Goal: Use online tool/utility: Utilize a website feature to perform a specific function

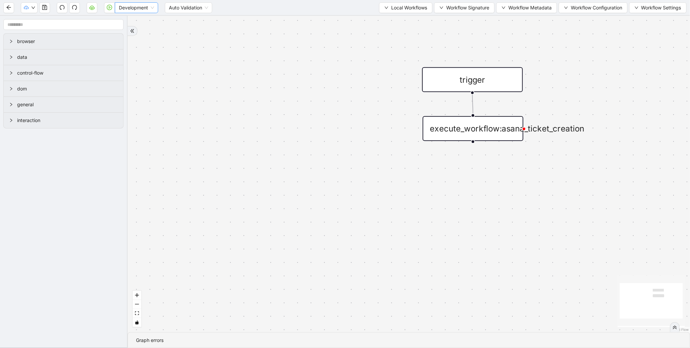
click at [119, 8] on span "Development" at bounding box center [136, 8] width 35 height 10
click at [120, 31] on div "Production" at bounding box center [136, 31] width 33 height 7
click at [107, 8] on icon "play-circle" at bounding box center [109, 7] width 5 height 5
click at [152, 9] on span "Development" at bounding box center [136, 8] width 35 height 10
click at [144, 30] on div "Production" at bounding box center [136, 31] width 33 height 7
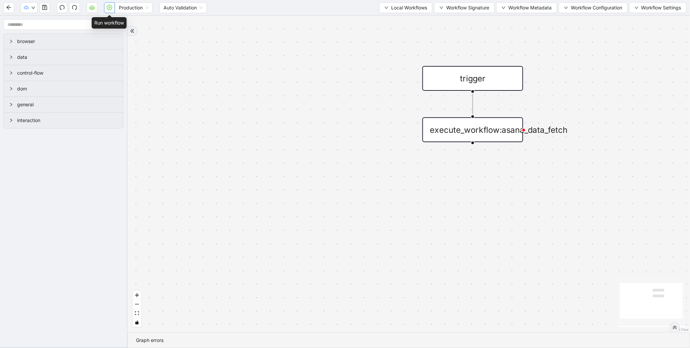
click at [106, 9] on button "button" at bounding box center [109, 7] width 11 height 11
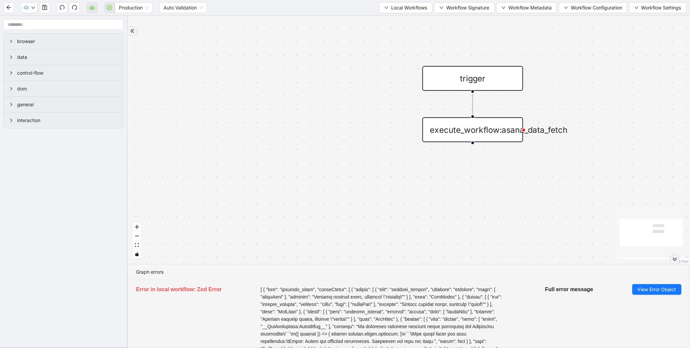
drag, startPoint x: 238, startPoint y: 92, endPoint x: 236, endPoint y: 89, distance: 3.5
click at [236, 89] on div "trigger execute_workflow:asana_data_fetch" at bounding box center [409, 140] width 563 height 248
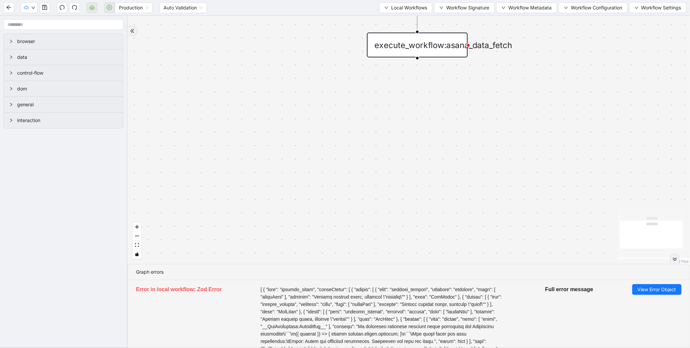
drag, startPoint x: 274, startPoint y: 115, endPoint x: 264, endPoint y: 182, distance: 67.7
click at [264, 182] on div "trigger execute_workflow:asana_data_fetch" at bounding box center [409, 140] width 563 height 248
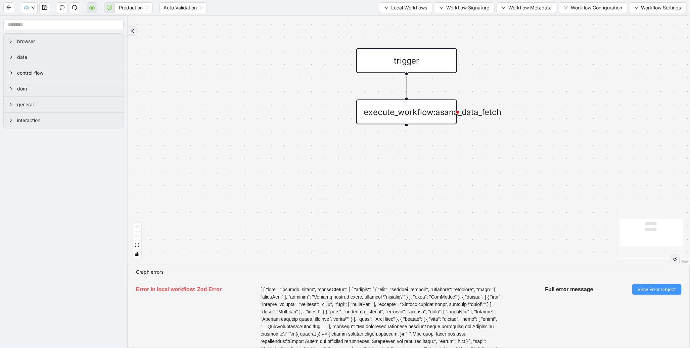
click at [642, 288] on span "View Error Object" at bounding box center [657, 289] width 39 height 7
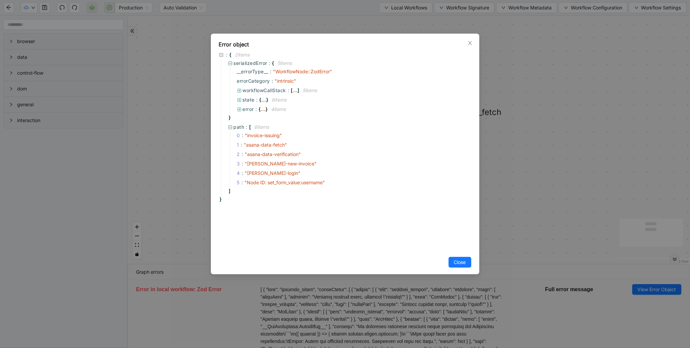
drag, startPoint x: 468, startPoint y: 44, endPoint x: 461, endPoint y: 74, distance: 31.0
click at [465, 44] on div "Error object : { 2 item s serializedError : { 5 item s __errorType__ : " Workfl…" at bounding box center [345, 154] width 269 height 241
drag, startPoint x: 474, startPoint y: 38, endPoint x: 469, endPoint y: 46, distance: 10.0
click at [470, 43] on div "Error object : { 2 item s serializedError : { 5 item s __errorType__ : " Workfl…" at bounding box center [345, 154] width 269 height 241
drag, startPoint x: 466, startPoint y: 44, endPoint x: 446, endPoint y: 44, distance: 20.5
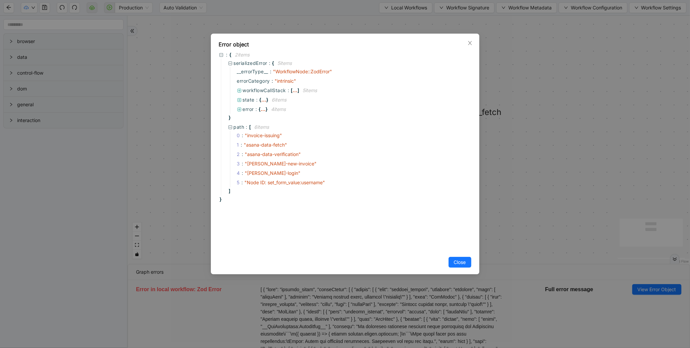
click at [467, 42] on span "Close" at bounding box center [470, 42] width 7 height 7
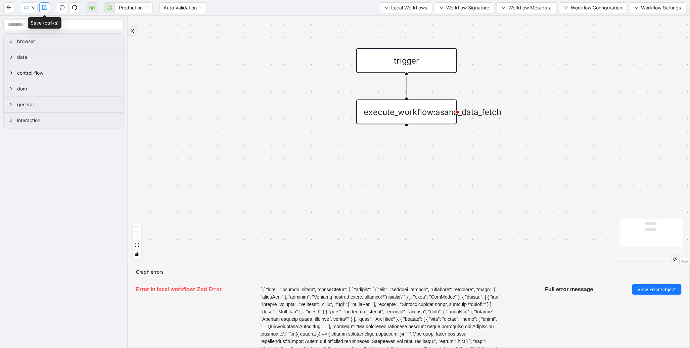
click at [43, 8] on icon "save" at bounding box center [44, 7] width 5 height 5
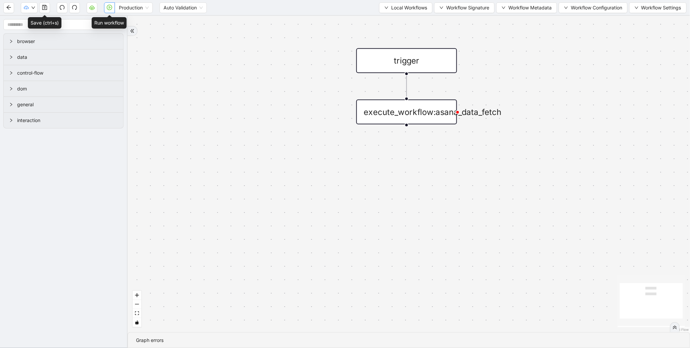
click at [107, 7] on icon "play-circle" at bounding box center [109, 7] width 5 height 5
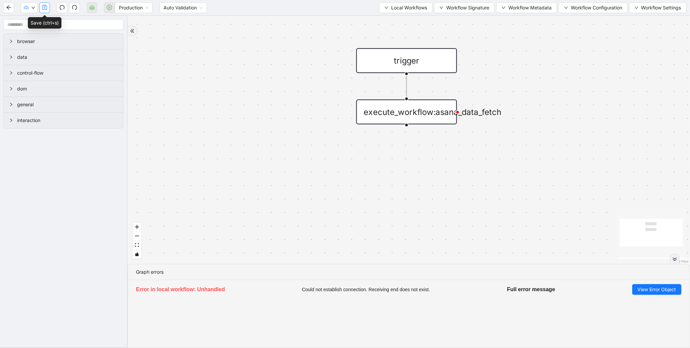
click at [43, 7] on icon "save" at bounding box center [44, 7] width 5 height 5
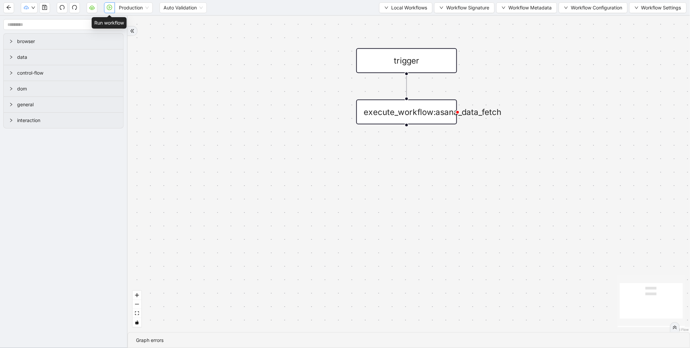
click at [111, 5] on icon "play-circle" at bounding box center [109, 7] width 5 height 5
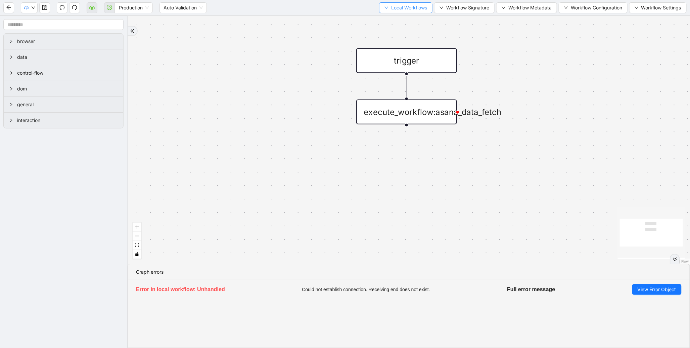
click at [394, 11] on span "Local Workflows" at bounding box center [409, 7] width 36 height 7
click at [398, 21] on span "Select" at bounding box center [403, 20] width 44 height 7
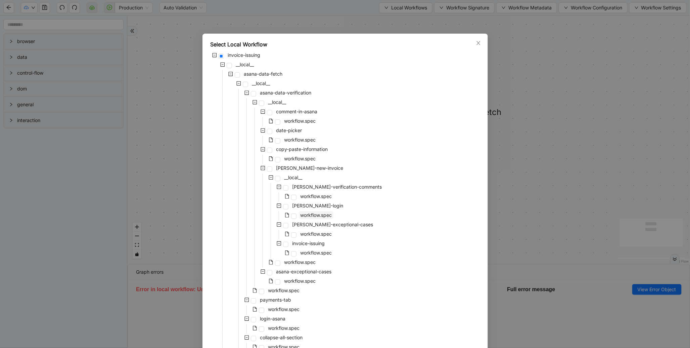
click at [303, 216] on span "workflow.spec" at bounding box center [317, 215] width 32 height 6
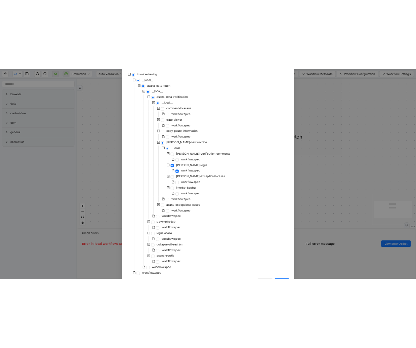
scroll to position [71, 0]
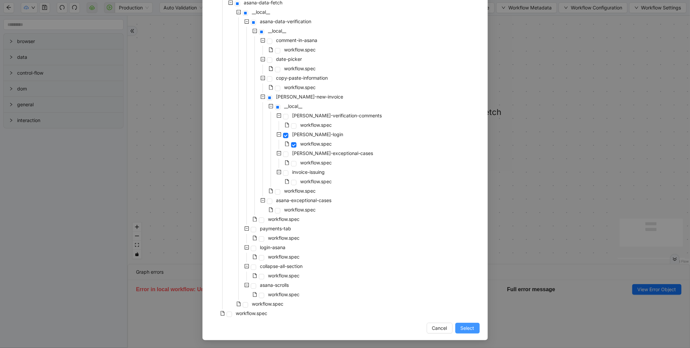
click at [462, 332] on button "Select" at bounding box center [468, 327] width 25 height 11
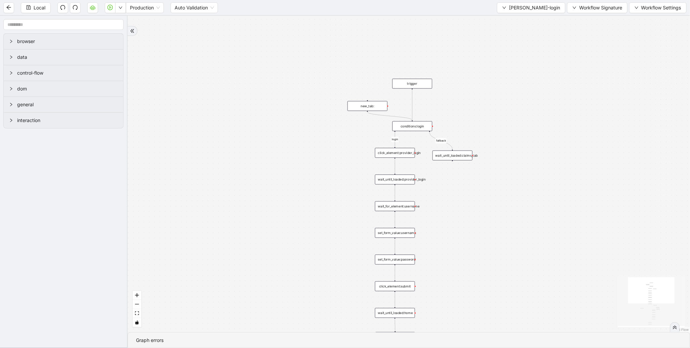
click at [413, 98] on icon "Edge from trigger to conditions:login" at bounding box center [413, 104] width 0 height 31
drag, startPoint x: 412, startPoint y: 87, endPoint x: 519, endPoint y: 236, distance: 183.4
click at [519, 176] on div "trigger" at bounding box center [520, 172] width 40 height 10
drag, startPoint x: 454, startPoint y: 260, endPoint x: 364, endPoint y: 135, distance: 154.0
click at [380, 142] on div "login fallback fallback success onError onError trigger conditions:login click_…" at bounding box center [409, 174] width 563 height 316
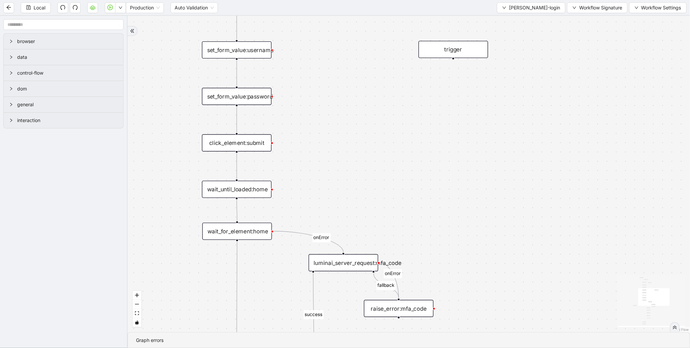
drag, startPoint x: 410, startPoint y: 172, endPoint x: 408, endPoint y: 111, distance: 61.2
click at [408, 111] on div "login fallback fallback success onError onError trigger conditions:login click_…" at bounding box center [409, 174] width 563 height 316
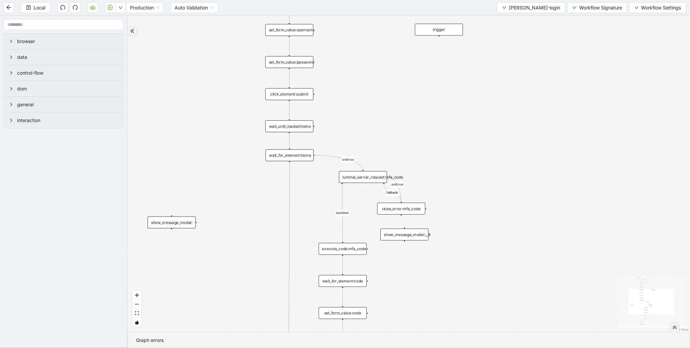
drag, startPoint x: 411, startPoint y: 115, endPoint x: 411, endPoint y: 144, distance: 29.2
click at [411, 144] on div "login fallback fallback success onError onError trigger conditions:login click_…" at bounding box center [409, 174] width 563 height 316
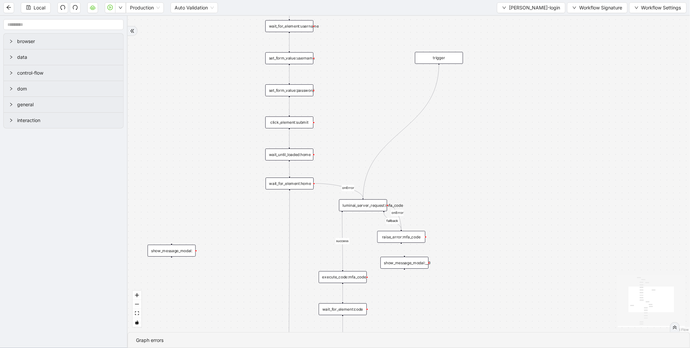
drag, startPoint x: 439, startPoint y: 63, endPoint x: 364, endPoint y: 203, distance: 158.4
click at [364, 203] on div "trigger conditions:login click_element:provider_login wait_until_loaded:provide…" at bounding box center [557, 100] width 537 height 302
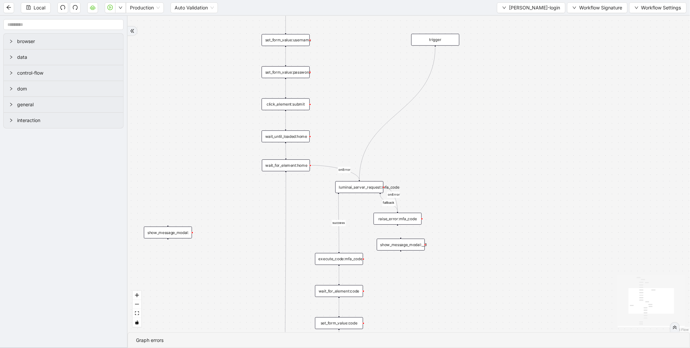
drag, startPoint x: 354, startPoint y: 259, endPoint x: 348, endPoint y: 247, distance: 13.1
click at [350, 237] on div "login fallback fallback success onError onError trigger conditions:login click_…" at bounding box center [409, 174] width 563 height 316
click at [339, 272] on icon "Edge from execute_code:mfa_code to wait_for_element:code" at bounding box center [339, 272] width 0 height 18
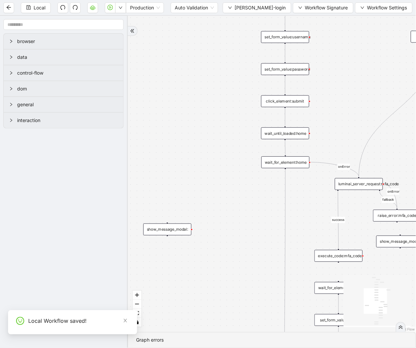
drag, startPoint x: 367, startPoint y: 87, endPoint x: 322, endPoint y: 81, distance: 44.7
click at [322, 81] on div "login fallback fallback success onError onError trigger conditions:login click_…" at bounding box center [272, 174] width 288 height 316
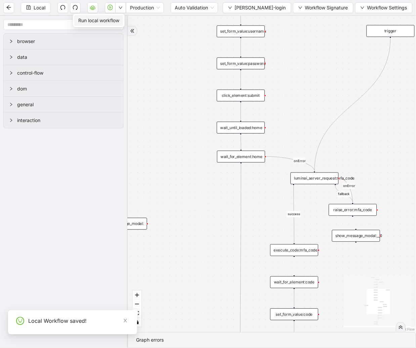
click at [116, 19] on span "Run local workflow" at bounding box center [98, 20] width 41 height 7
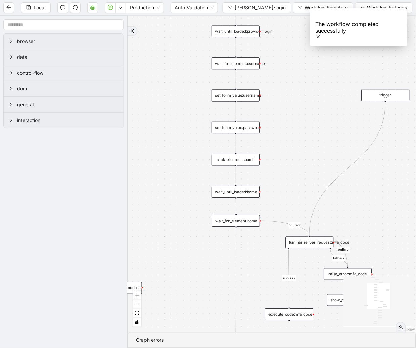
drag, startPoint x: 347, startPoint y: 93, endPoint x: 336, endPoint y: 169, distance: 76.3
click at [336, 169] on div "login fallback fallback success onError onError trigger conditions:login click_…" at bounding box center [272, 174] width 288 height 316
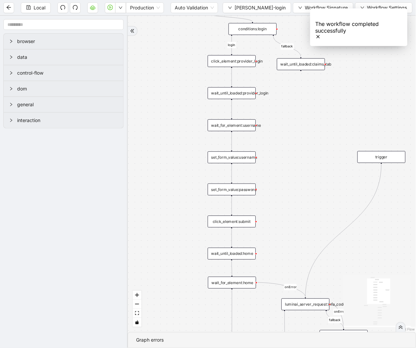
drag, startPoint x: 316, startPoint y: 114, endPoint x: 324, endPoint y: 220, distance: 106.4
click at [323, 240] on div "login fallback fallback success onError onError trigger conditions:login click_…" at bounding box center [272, 174] width 288 height 316
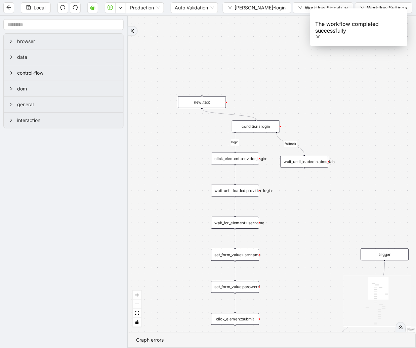
click at [384, 264] on icon "Edge from trigger to luminai_server_request:mfa_code" at bounding box center [347, 327] width 76 height 133
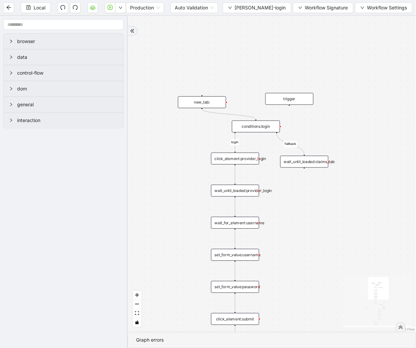
drag, startPoint x: 388, startPoint y: 255, endPoint x: 283, endPoint y: 94, distance: 191.9
click at [289, 93] on div "trigger" at bounding box center [289, 99] width 48 height 12
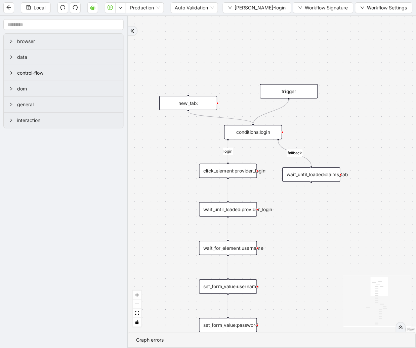
drag, startPoint x: 289, startPoint y: 99, endPoint x: 259, endPoint y: 126, distance: 40.7
click at [259, 155] on div "trigger conditions:login click_element:provider_login wait_until_loaded:provide…" at bounding box center [392, 336] width 331 height 363
click at [326, 167] on div "wait_until_loaded:claims_tab" at bounding box center [312, 174] width 58 height 14
drag, startPoint x: 316, startPoint y: 75, endPoint x: 347, endPoint y: 152, distance: 82.8
click at [347, 152] on div "wait_until_loaded:claims_tab" at bounding box center [327, 155] width 58 height 14
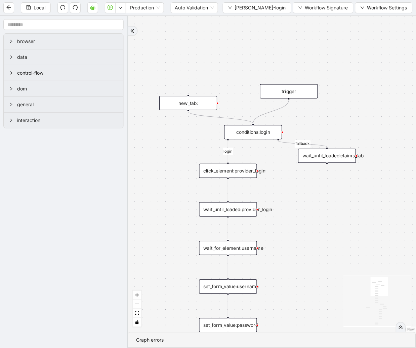
drag, startPoint x: 328, startPoint y: 194, endPoint x: 307, endPoint y: 114, distance: 82.9
click at [307, 114] on div "login fallback fallback success onError onError trigger conditions:login click_…" at bounding box center [272, 174] width 288 height 316
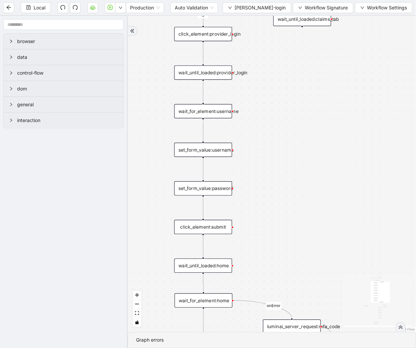
drag, startPoint x: 319, startPoint y: 211, endPoint x: 331, endPoint y: 113, distance: 99.2
click at [331, 113] on div "login fallback fallback success onError onError trigger conditions:login click_…" at bounding box center [272, 174] width 288 height 316
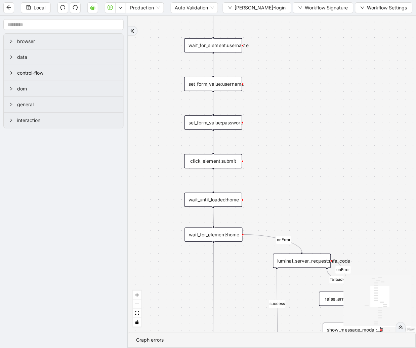
drag, startPoint x: 327, startPoint y: 176, endPoint x: 327, endPoint y: 104, distance: 72.2
click at [327, 104] on div "login fallback fallback success onError onError trigger conditions:login click_…" at bounding box center [272, 174] width 288 height 316
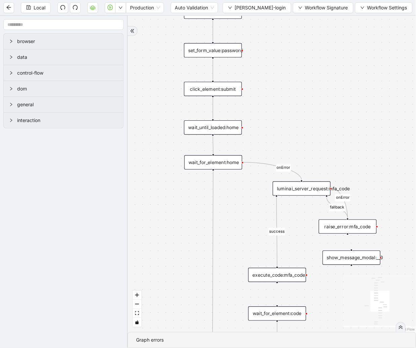
drag, startPoint x: 331, startPoint y: 140, endPoint x: 320, endPoint y: 84, distance: 57.2
click at [320, 84] on div "login fallback fallback success onError onError trigger conditions:login click_…" at bounding box center [272, 174] width 288 height 316
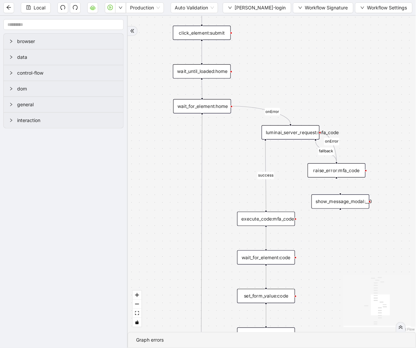
drag, startPoint x: 266, startPoint y: 226, endPoint x: 267, endPoint y: 246, distance: 20.2
click at [267, 246] on div "login fallback fallback success onError onError trigger conditions:login click_…" at bounding box center [272, 174] width 288 height 316
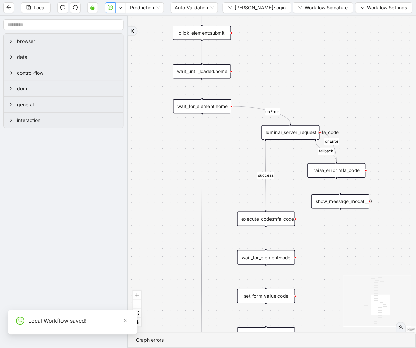
click at [111, 7] on icon "play-circle" at bounding box center [111, 7] width 2 height 3
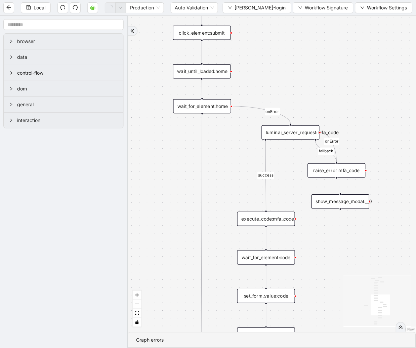
scroll to position [0, 0]
